Goal: Task Accomplishment & Management: Use online tool/utility

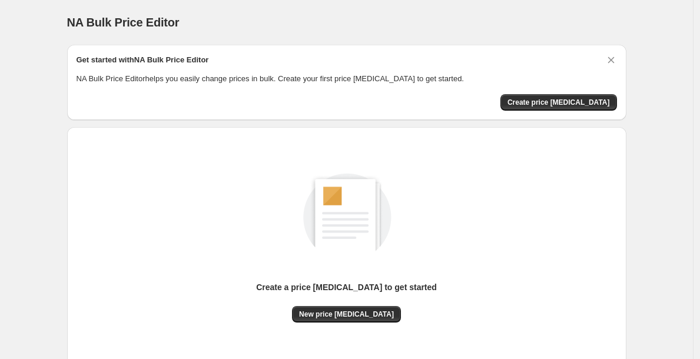
drag, startPoint x: 285, startPoint y: 231, endPoint x: 484, endPoint y: 166, distance: 209.8
click at [484, 167] on div "Create a price [MEDICAL_DATA] to get started New price [MEDICAL_DATA]" at bounding box center [347, 235] width 540 height 174
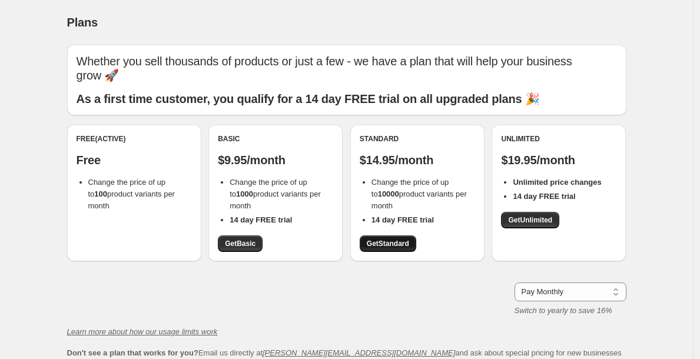
click at [396, 239] on span "Get Standard" at bounding box center [388, 243] width 42 height 9
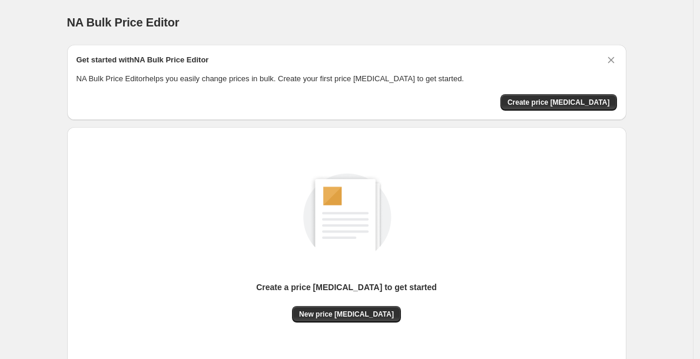
scroll to position [82, 0]
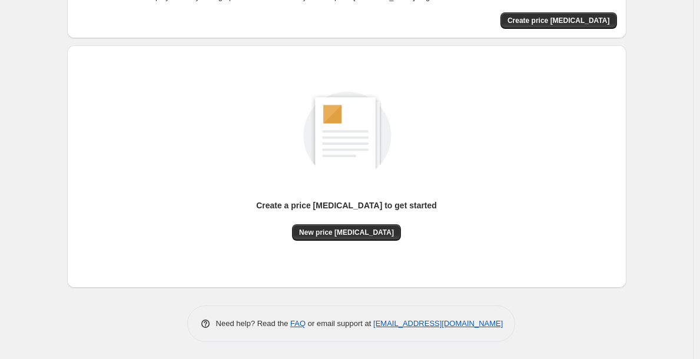
scroll to position [66, 0]
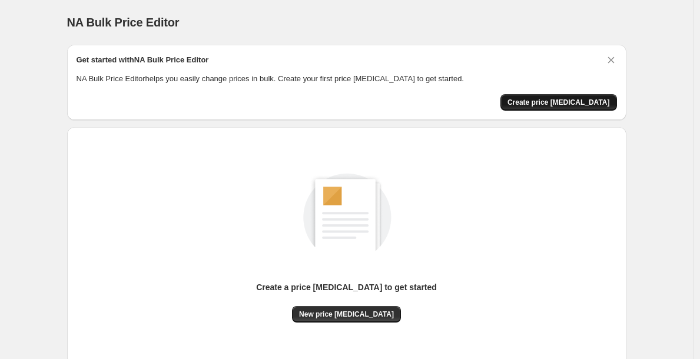
click at [552, 105] on span "Create price [MEDICAL_DATA]" at bounding box center [558, 102] width 102 height 9
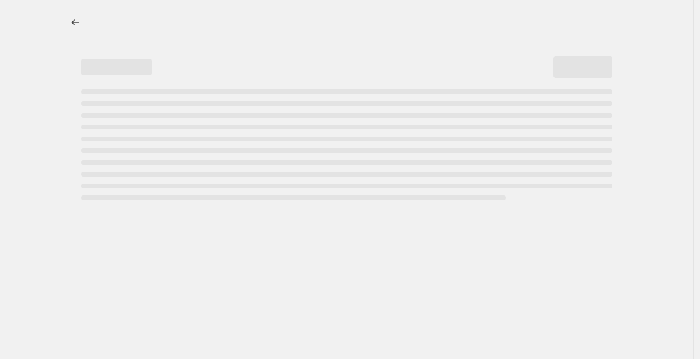
select select "percentage"
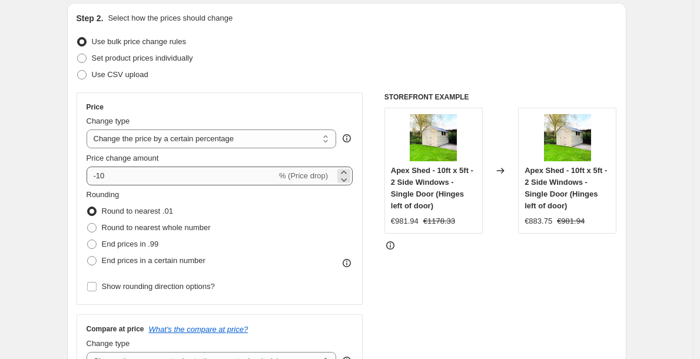
scroll to position [128, 0]
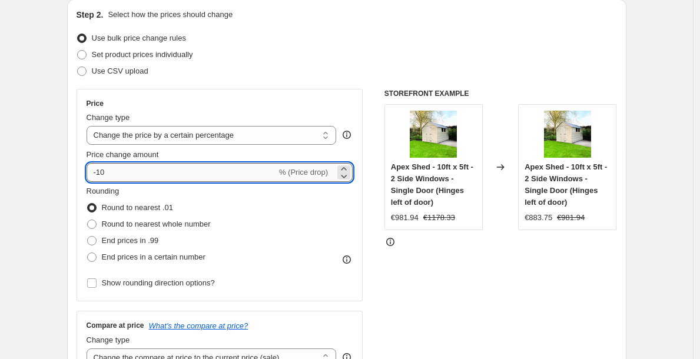
click at [118, 163] on input "-10" at bounding box center [182, 172] width 190 height 19
click at [117, 170] on input "-10" at bounding box center [182, 172] width 190 height 19
type input "-1"
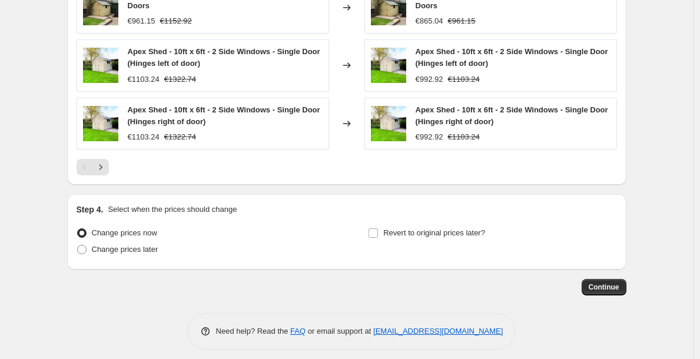
scroll to position [836, 0]
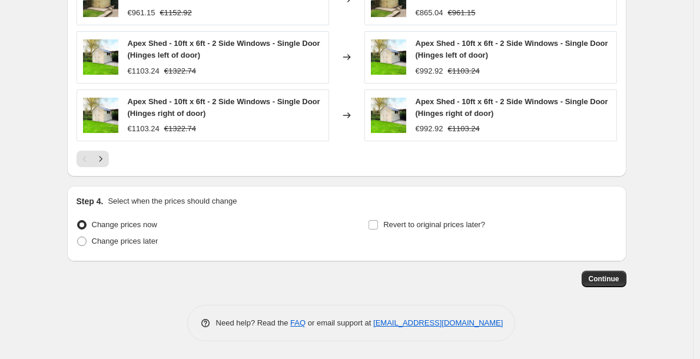
type input "-59"
click at [600, 282] on span "Continue" at bounding box center [604, 278] width 31 height 9
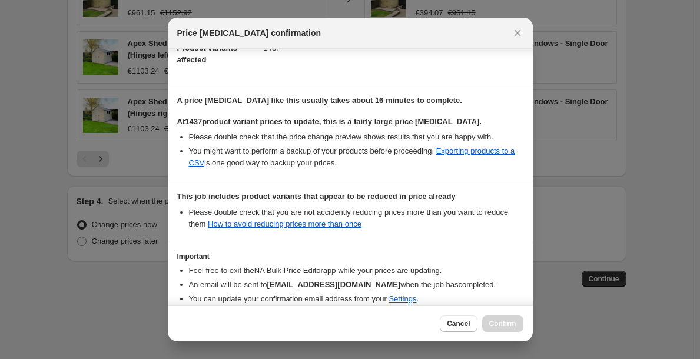
scroll to position [201, 0]
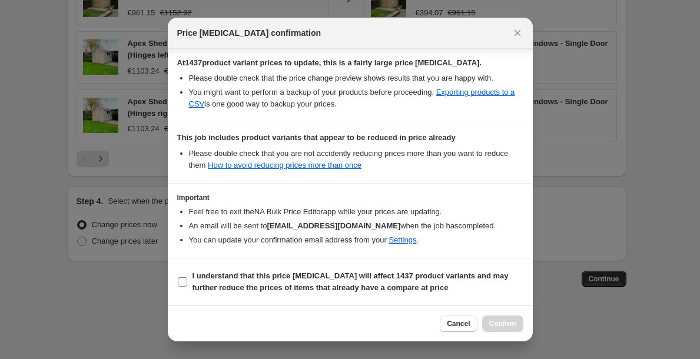
click at [247, 282] on span "I understand that this price change job will affect 1437 product variants and m…" at bounding box center [357, 282] width 331 height 24
click at [187, 282] on input "I understand that this price change job will affect 1437 product variants and m…" at bounding box center [182, 281] width 9 height 9
checkbox input "true"
click at [494, 314] on div "Cancel Confirm" at bounding box center [350, 323] width 365 height 36
click at [494, 316] on button "Confirm" at bounding box center [502, 324] width 41 height 16
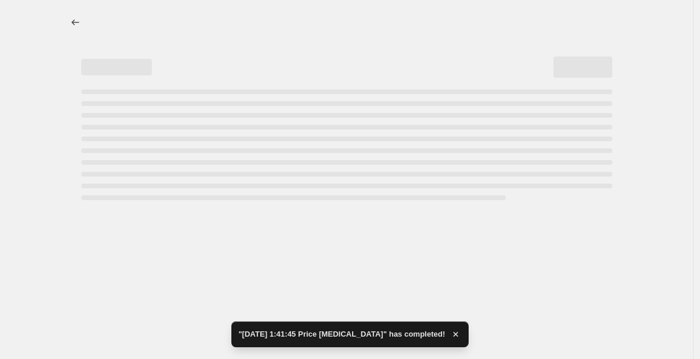
select select "percentage"
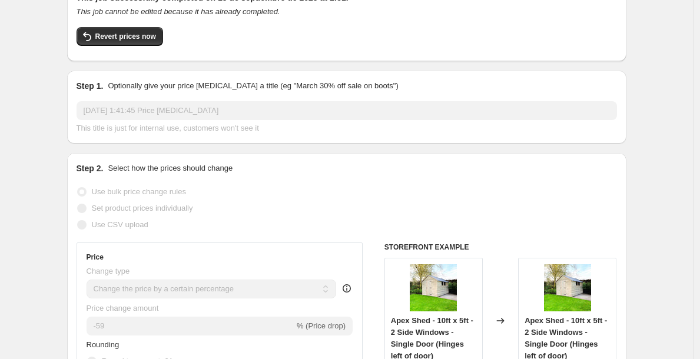
scroll to position [15, 0]
